Goal: Navigation & Orientation: Go to known website

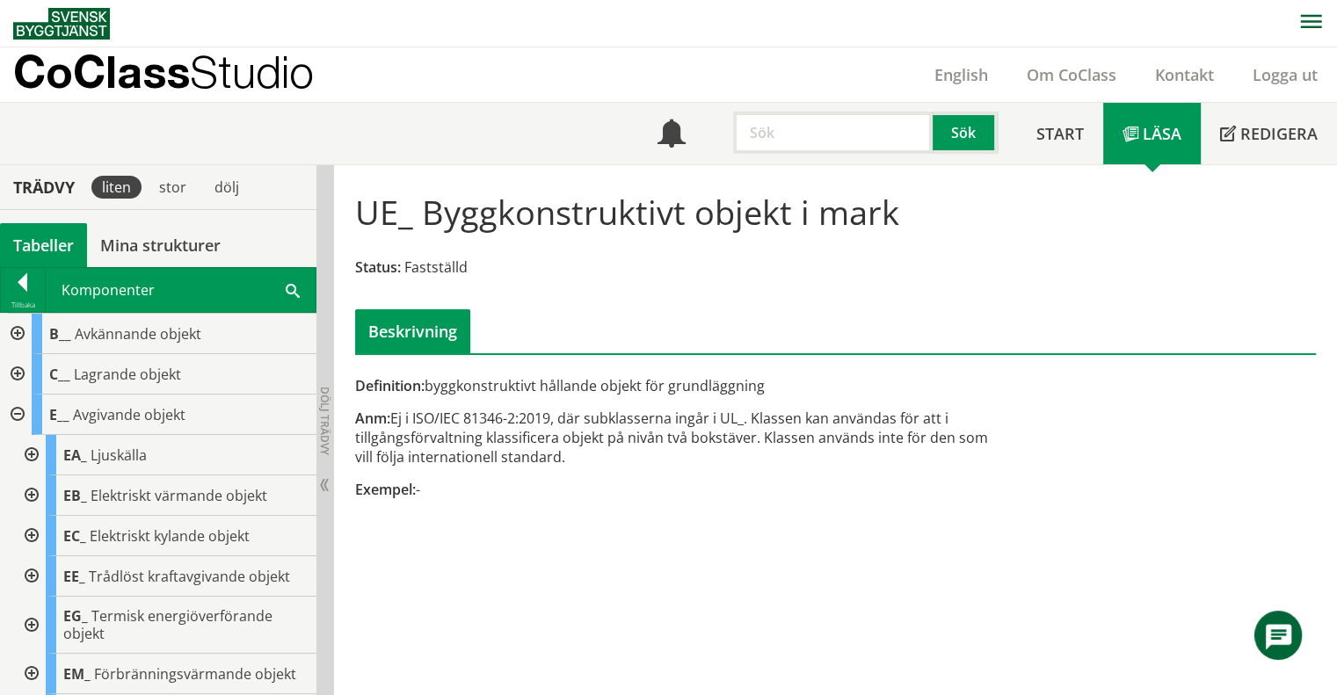
scroll to position [2482, 0]
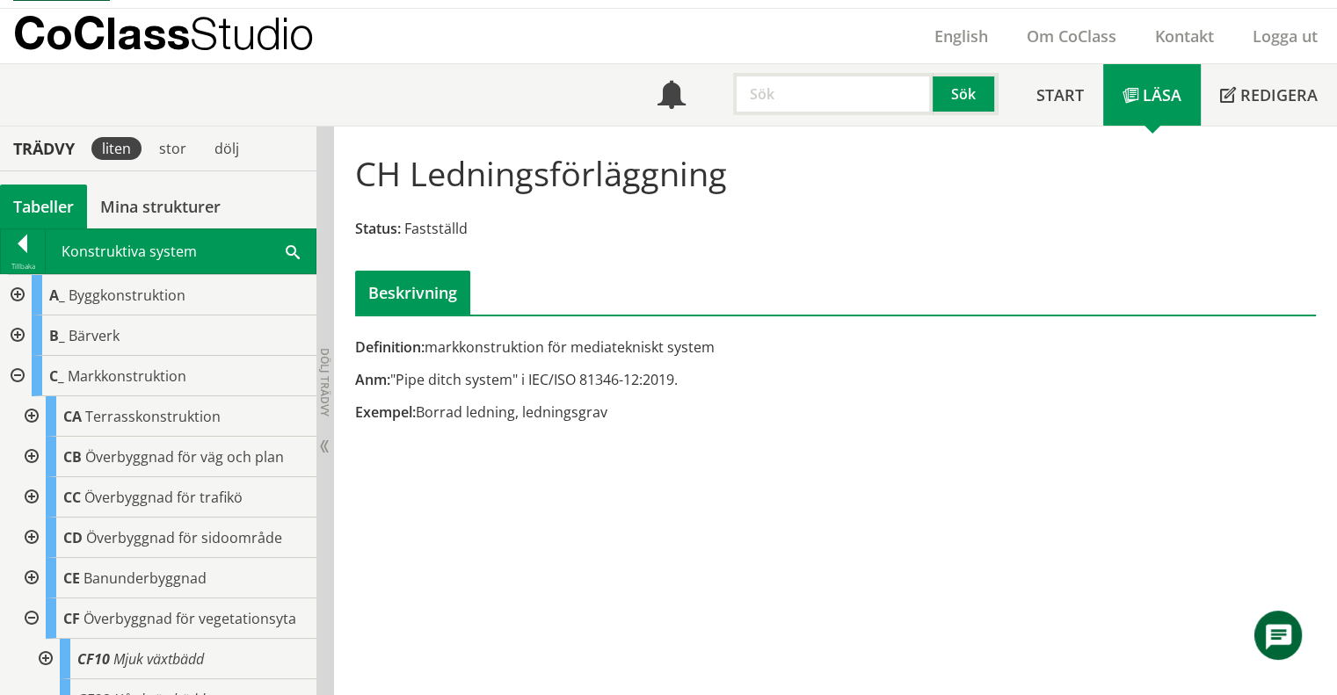
scroll to position [264, 0]
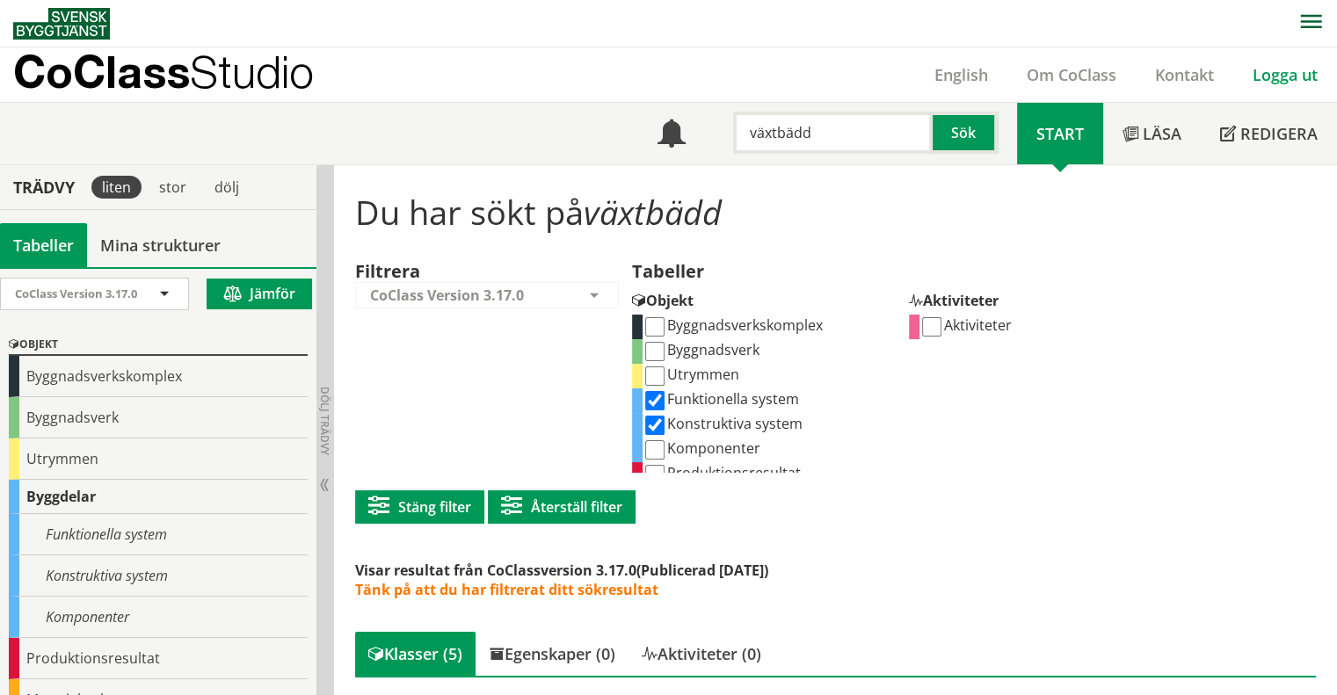
click at [1275, 76] on link "Logga ut" at bounding box center [1285, 74] width 104 height 21
